Goal: Communication & Community: Answer question/provide support

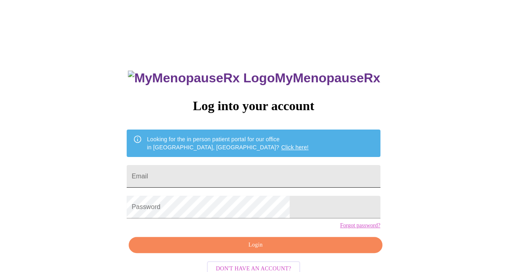
click at [232, 179] on input "Email" at bounding box center [254, 176] width 254 height 23
type input "[PERSON_NAME][EMAIL_ADDRESS][DOMAIN_NAME]"
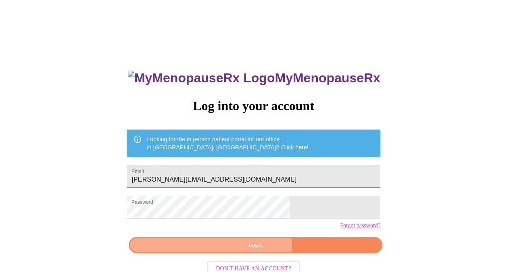
click at [240, 250] on span "Login" at bounding box center [255, 245] width 235 height 10
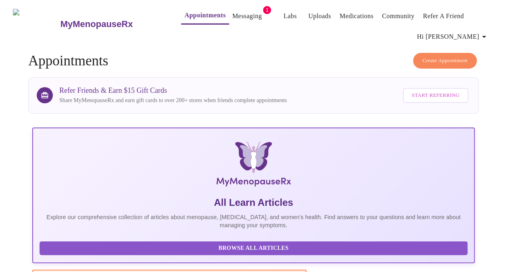
drag, startPoint x: 249, startPoint y: 17, endPoint x: 245, endPoint y: 13, distance: 4.9
click at [248, 16] on button "Messaging" at bounding box center [247, 16] width 36 height 16
click at [233, 12] on link "Messaging" at bounding box center [247, 15] width 29 height 11
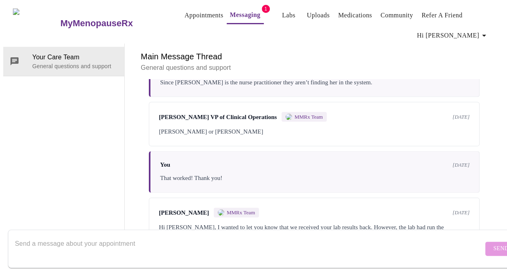
scroll to position [902, 0]
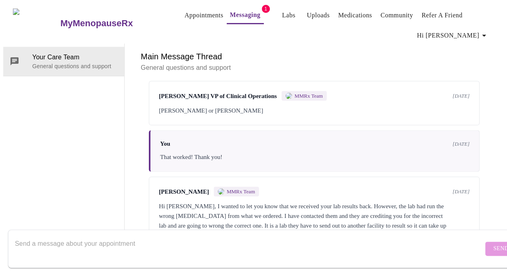
click at [285, 201] on div "Hi [PERSON_NAME], I wanted to let you know that we received your lab results ba…" at bounding box center [314, 220] width 311 height 39
click at [243, 247] on textarea "Send a message about your appointment" at bounding box center [249, 249] width 469 height 26
type textarea "Ok. Thank you for the update!!"
click at [494, 244] on span "Send" at bounding box center [501, 249] width 15 height 10
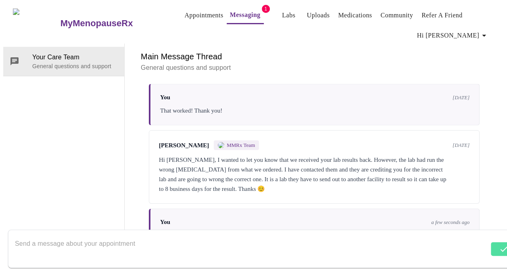
scroll to position [950, 0]
